Goal: Download file/media

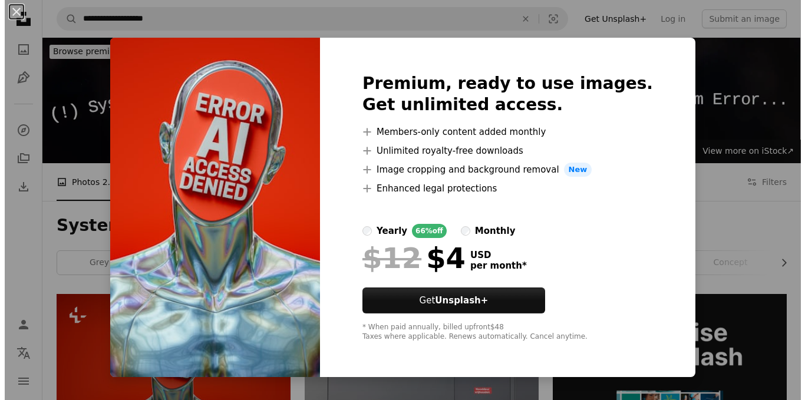
scroll to position [269, 0]
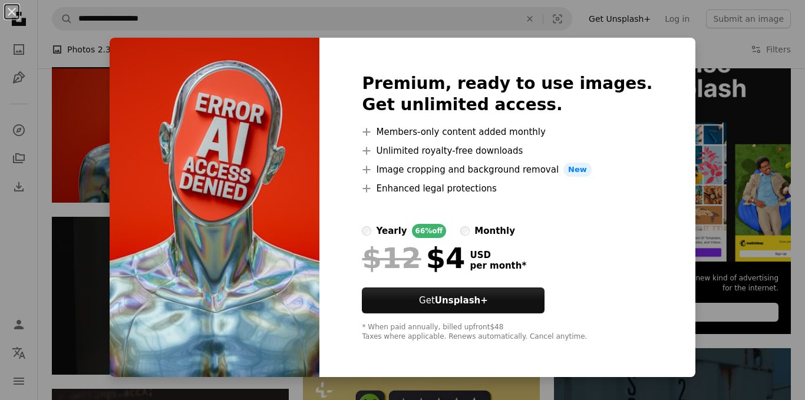
click at [82, 115] on div "An X shape Premium, ready to use images. Get unlimited access. A plus sign Memb…" at bounding box center [402, 200] width 805 height 400
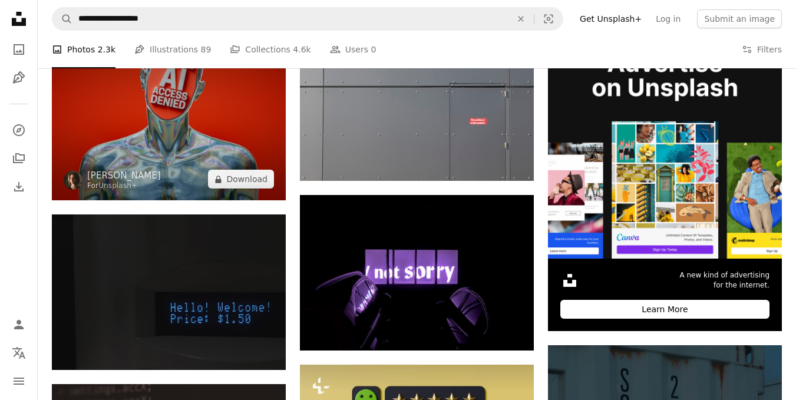
click at [139, 128] on img at bounding box center [169, 113] width 234 height 176
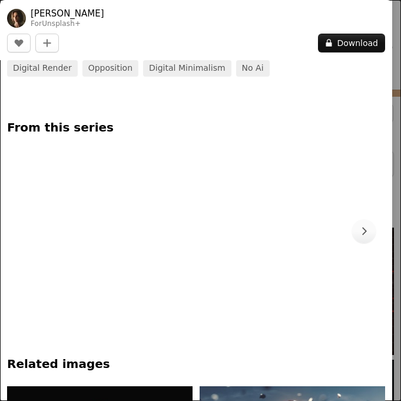
scroll to position [518, 0]
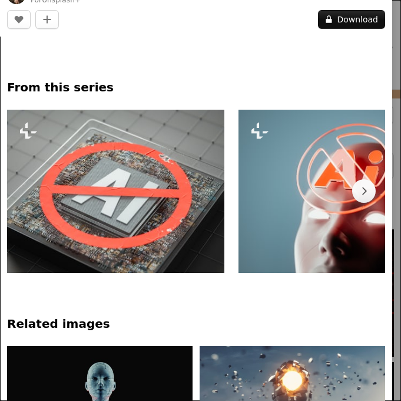
click at [173, 193] on img at bounding box center [115, 191] width 217 height 163
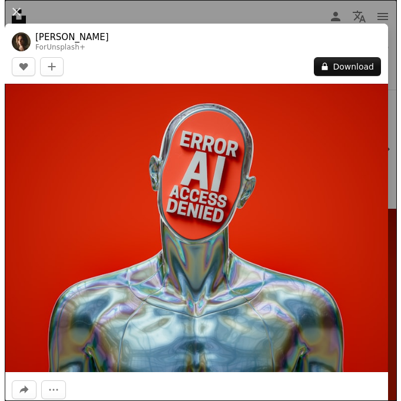
scroll to position [8968, 0]
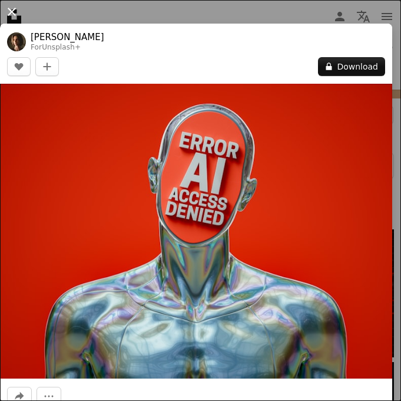
click at [8, 16] on button "An X shape" at bounding box center [12, 12] width 14 height 14
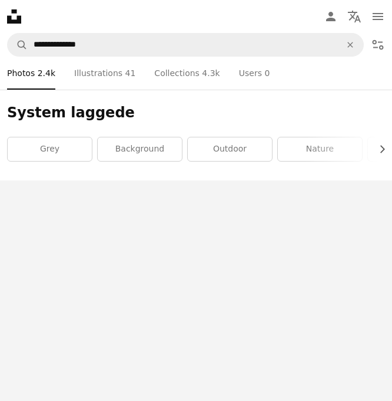
scroll to position [46, 0]
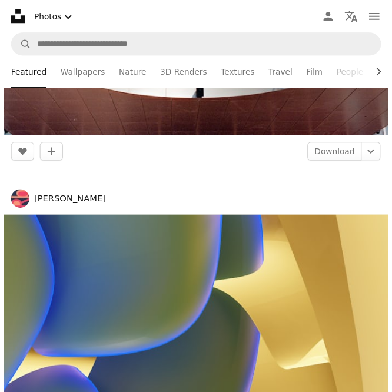
scroll to position [986, 0]
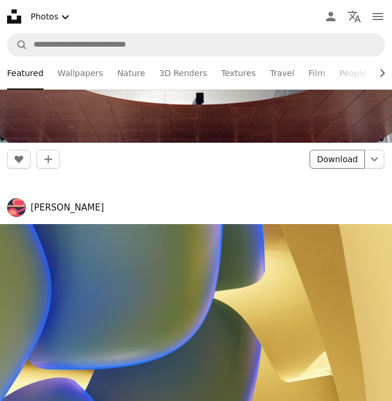
click at [339, 163] on link "Download" at bounding box center [337, 159] width 55 height 19
